Goal: Information Seeking & Learning: Learn about a topic

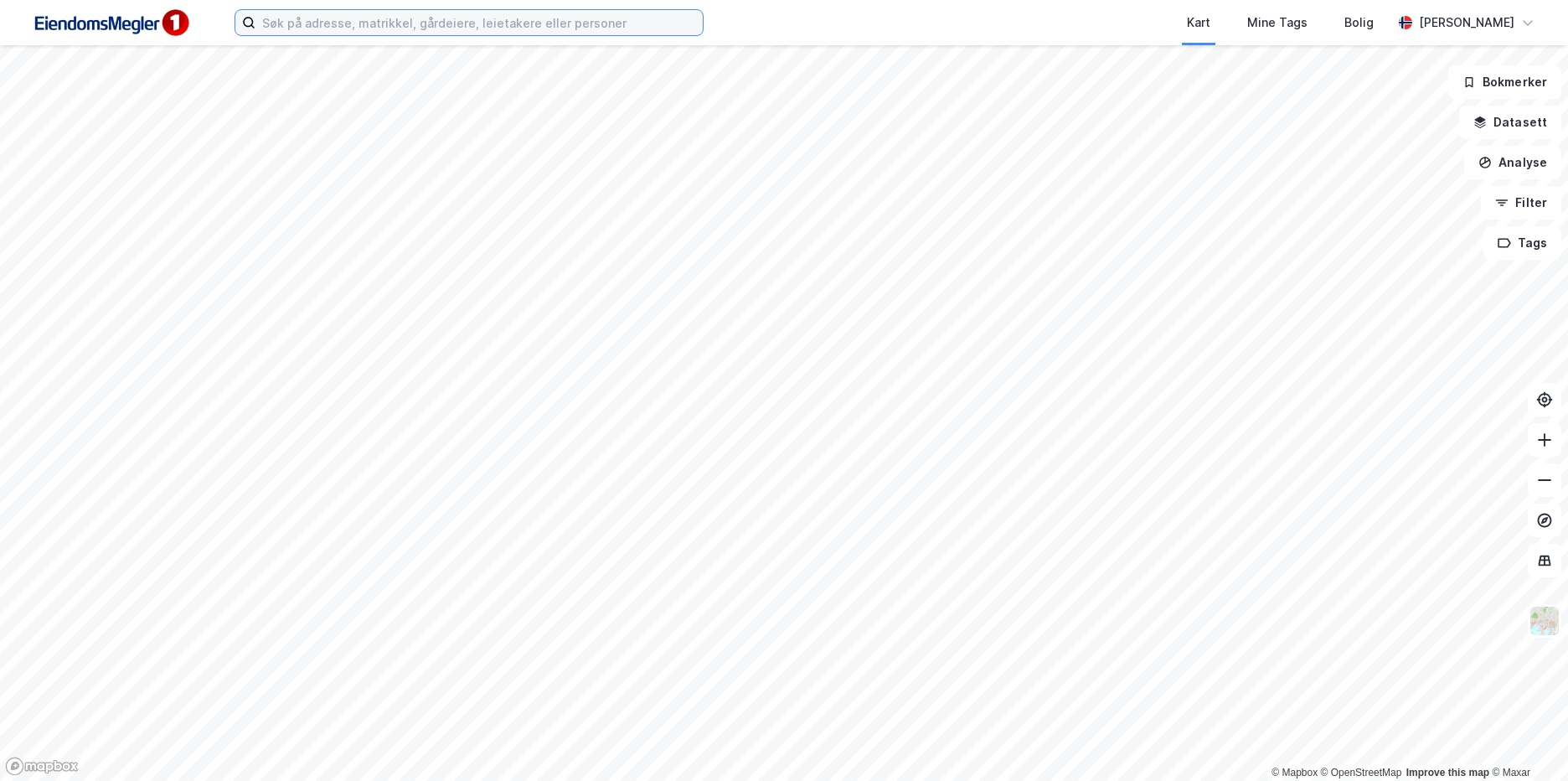
click at [297, 31] on input at bounding box center [479, 23] width 447 height 26
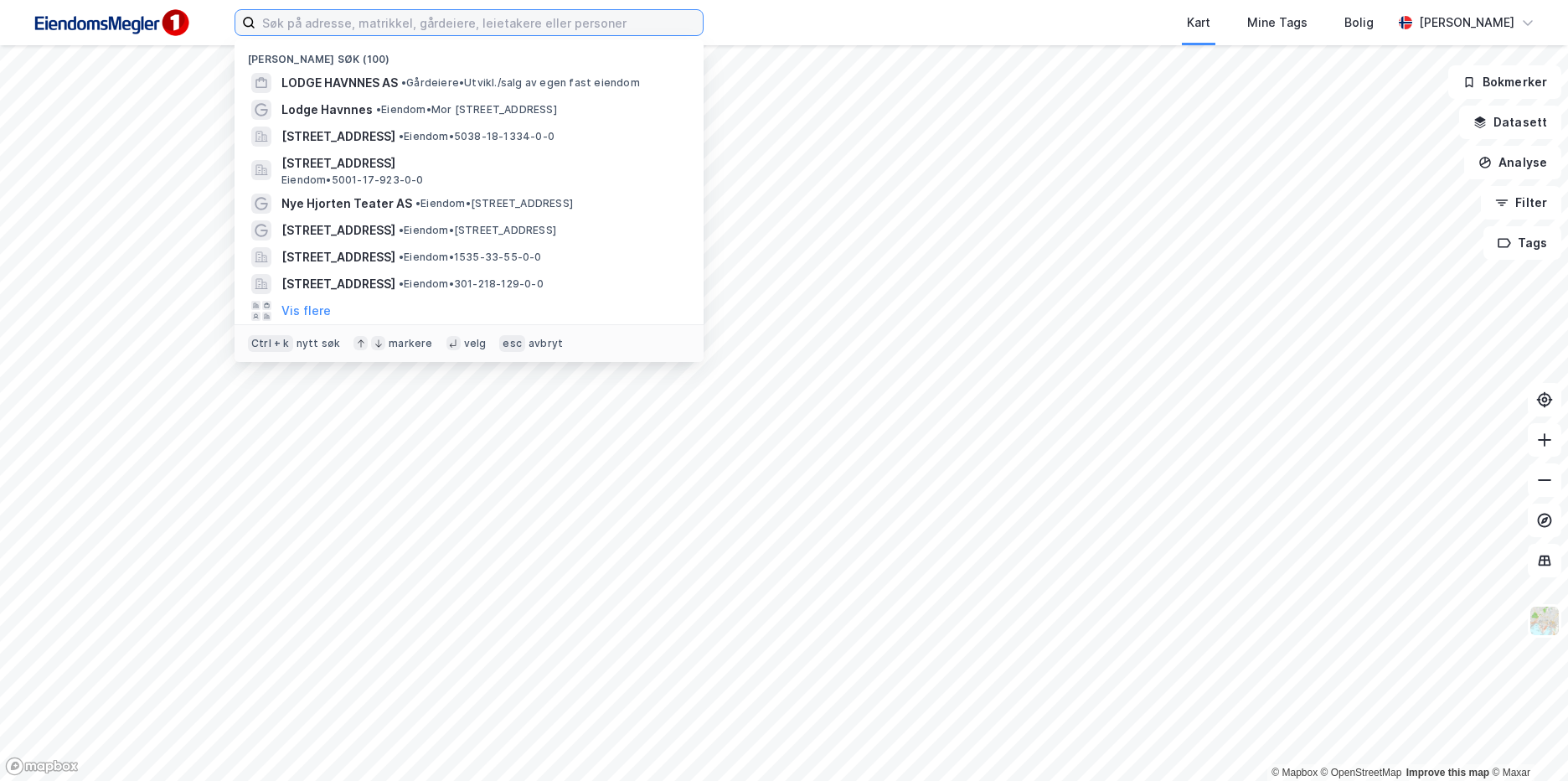
paste input "5060-205-70-0-0"
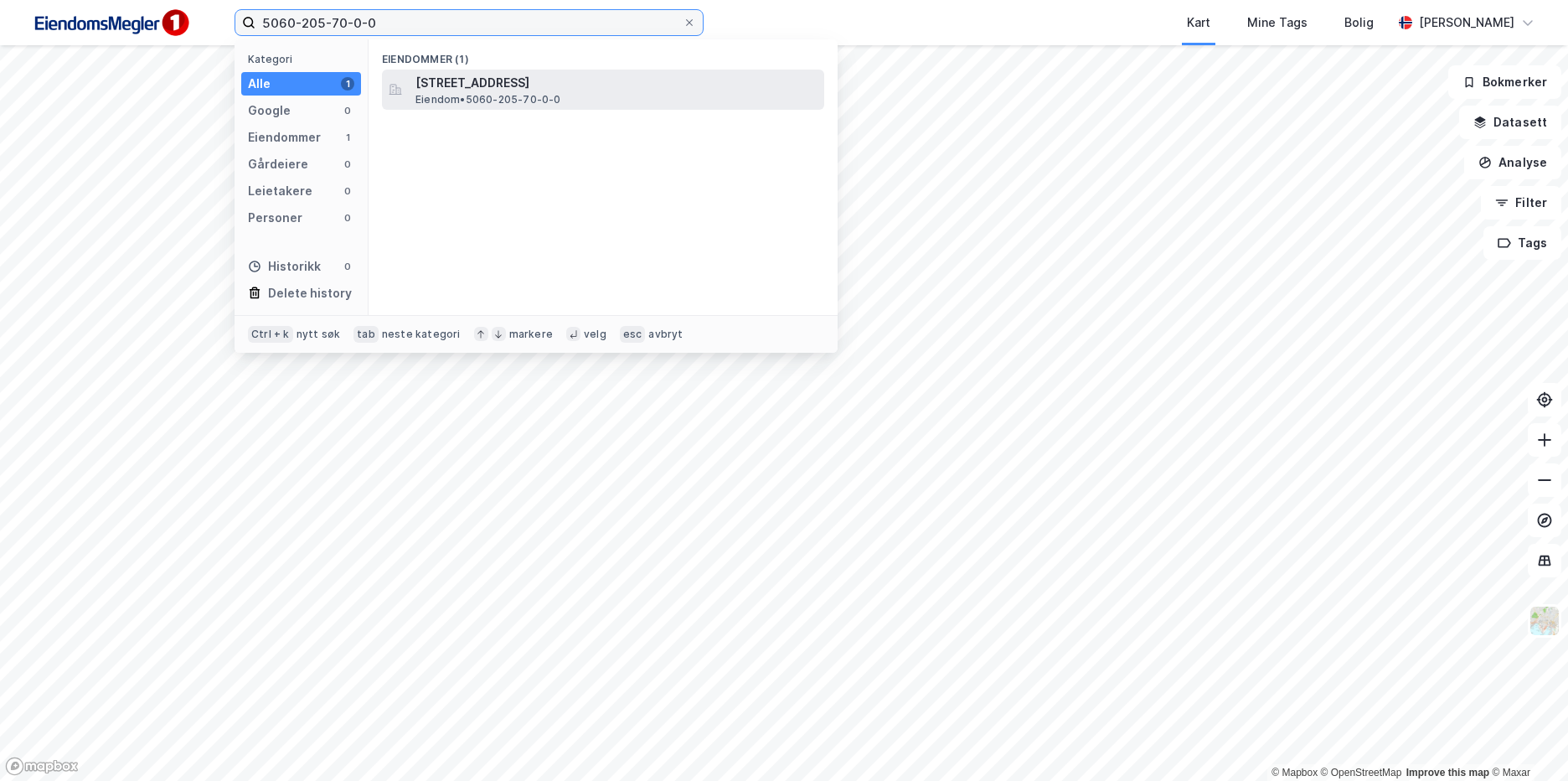
type input "5060-205-70-0-0"
click at [533, 80] on span "[STREET_ADDRESS]" at bounding box center [616, 83] width 402 height 20
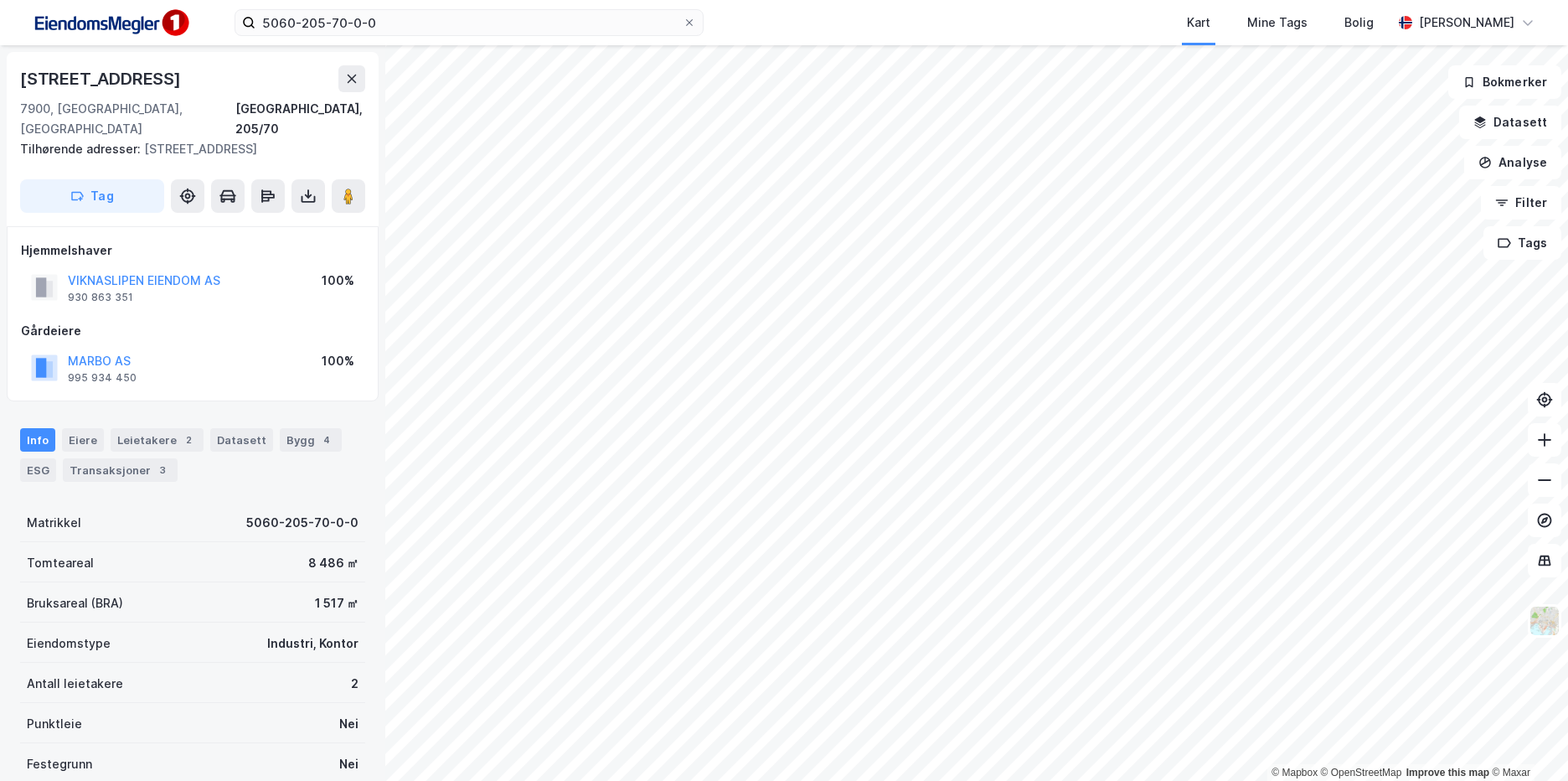
click at [201, 502] on div "Matrikkel 5060-205-70-0-0" at bounding box center [192, 522] width 345 height 40
drag, startPoint x: 181, startPoint y: 87, endPoint x: -3, endPoint y: 87, distance: 184.0
click at [0, 87] on html "5060-205-70-0-0 Kart Mine Tags Bolig [PERSON_NAME] © Mapbox © OpenStreetMap Imp…" at bounding box center [784, 390] width 1568 height 781
copy div "© Mapbox © OpenStreetMap Improve this map © [PERSON_NAME][STREET_ADDRESS]"
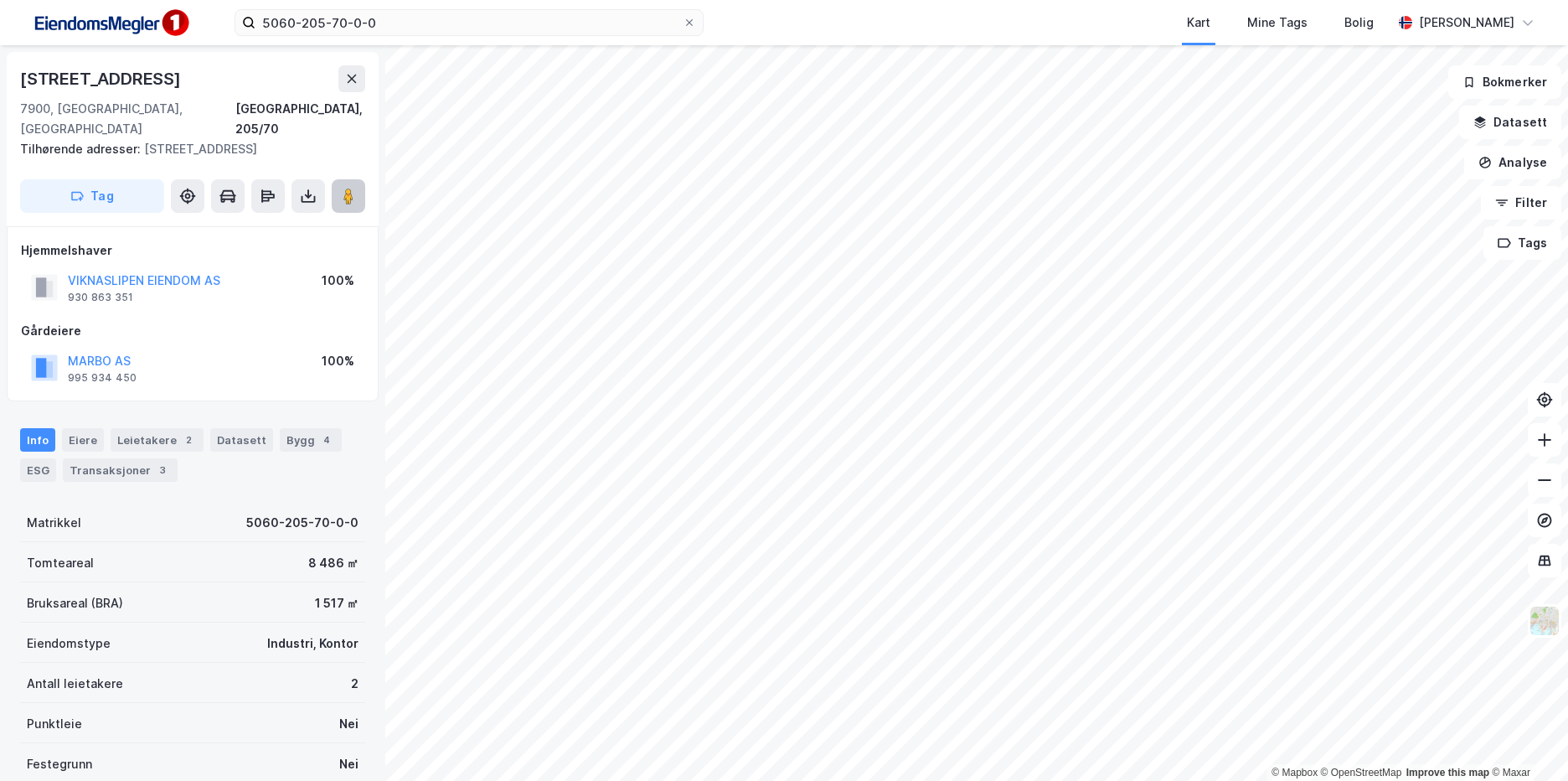
click at [362, 180] on button at bounding box center [348, 196] width 33 height 33
click at [394, 26] on input "5060-205-70-0-0" at bounding box center [470, 23] width 427 height 26
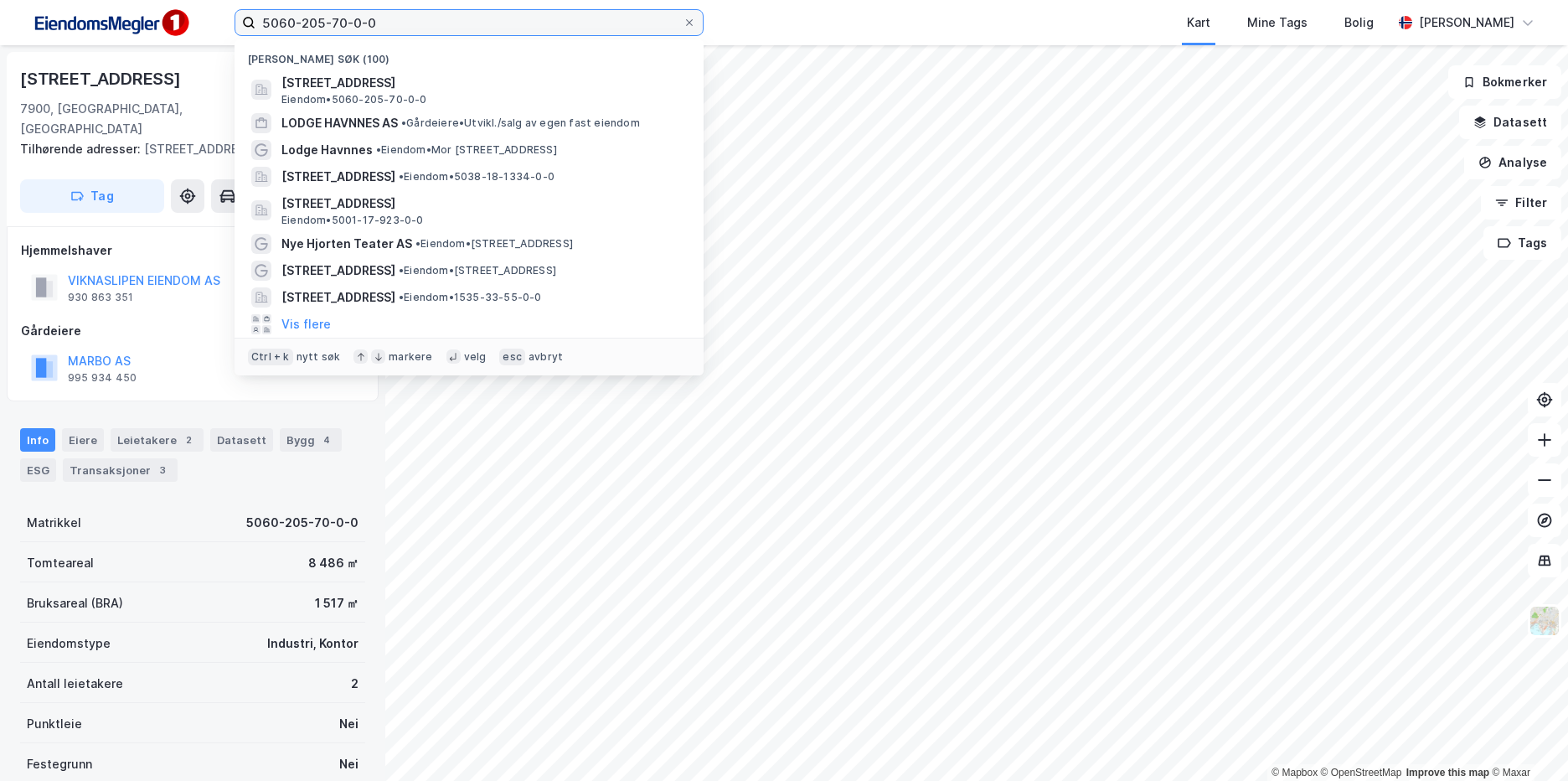
click at [394, 26] on input "5060-205-70-0-0" at bounding box center [470, 23] width 427 height 26
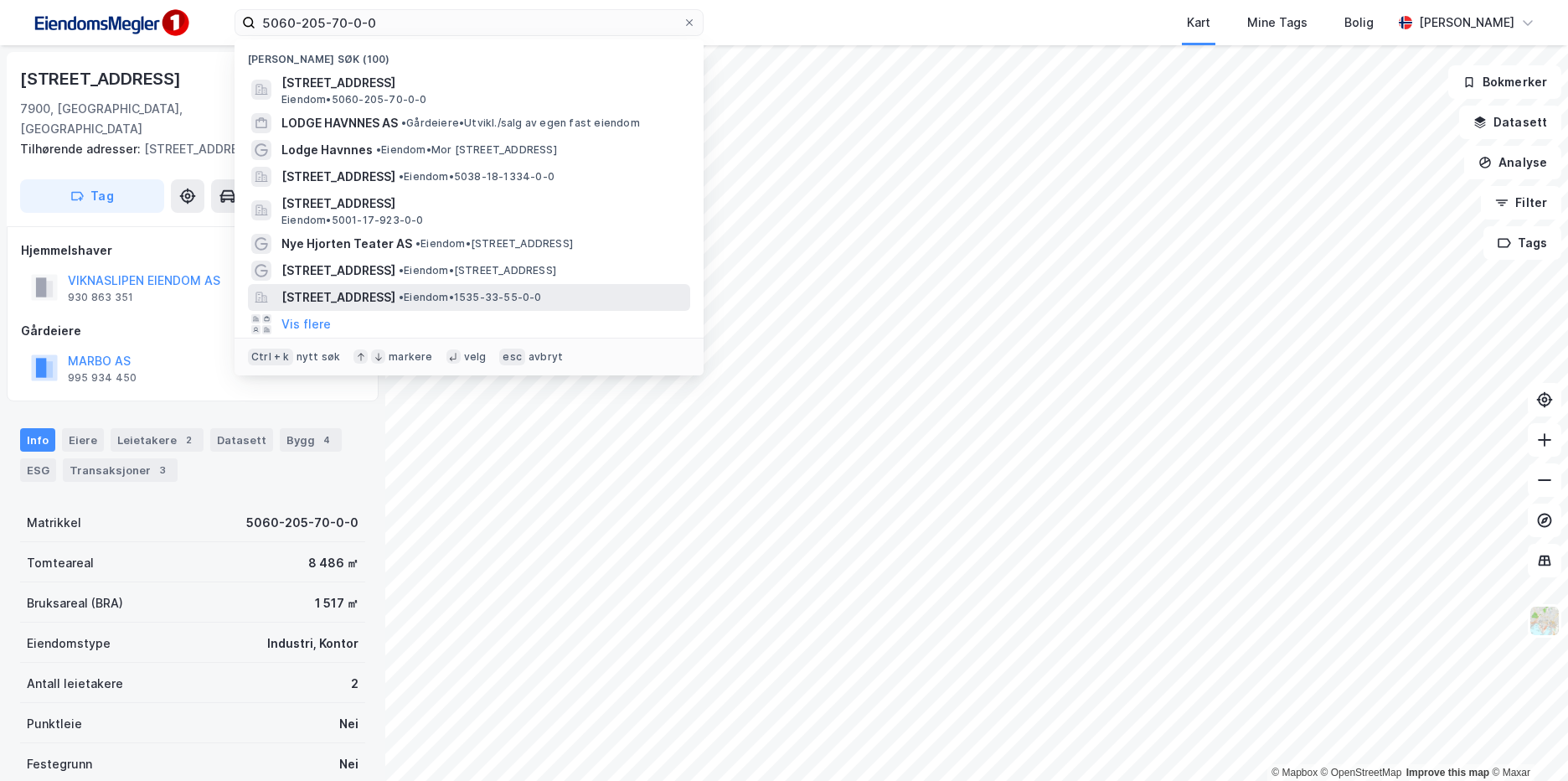
click at [396, 297] on span "[STREET_ADDRESS]" at bounding box center [339, 297] width 114 height 20
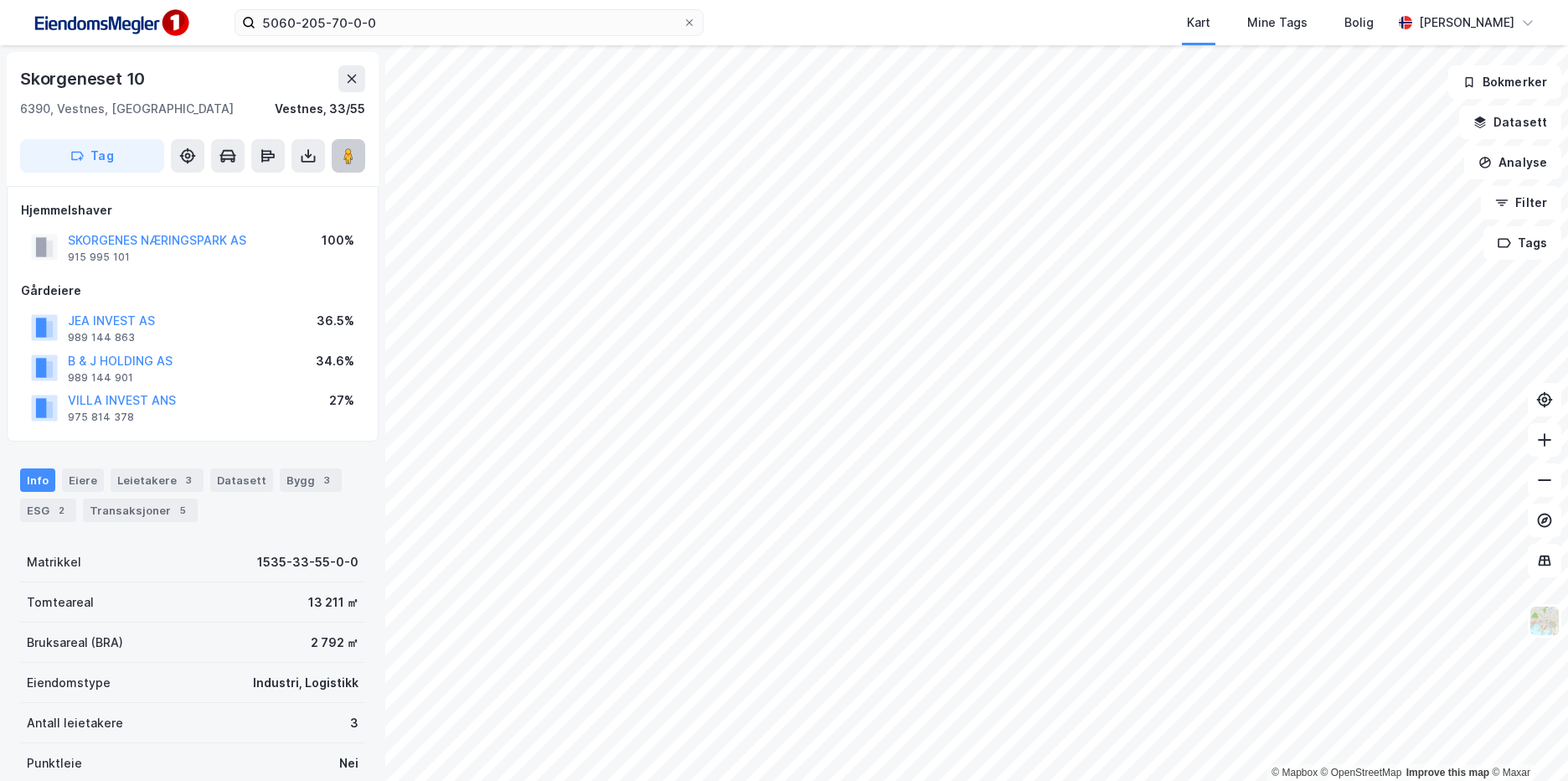
click at [347, 159] on image at bounding box center [348, 156] width 10 height 17
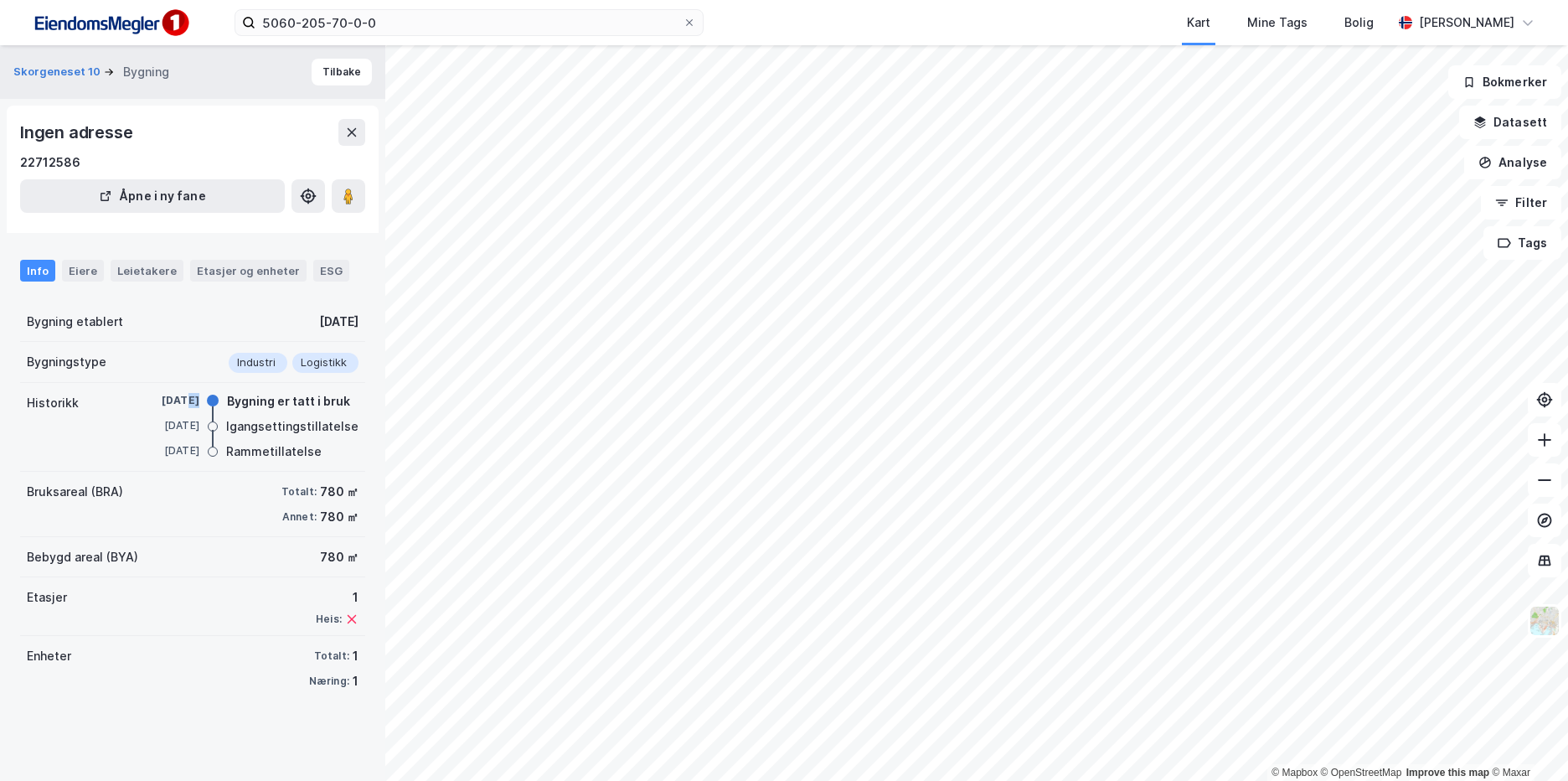
drag, startPoint x: 154, startPoint y: 400, endPoint x: 210, endPoint y: 405, distance: 56.2
click at [210, 405] on div "[DATE] Bygning er tatt i bruk" at bounding box center [245, 402] width 226 height 19
